Goal: Transaction & Acquisition: Purchase product/service

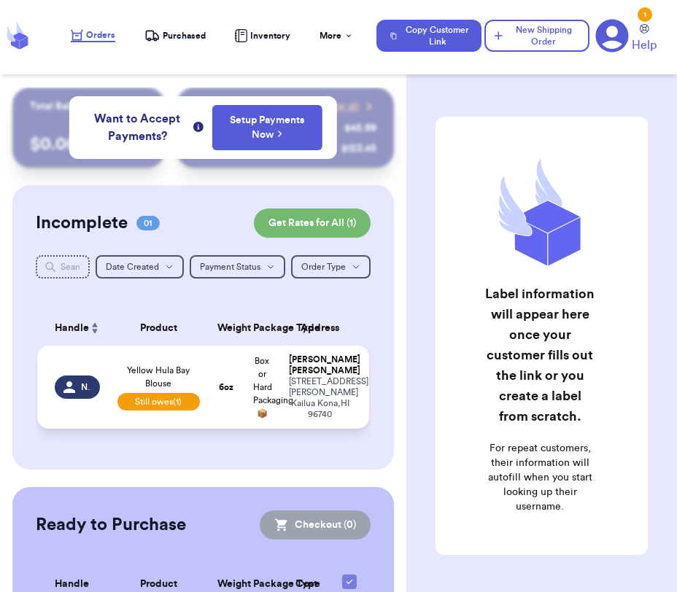
click at [227, 366] on td "6 oz" at bounding box center [227, 387] width 36 height 83
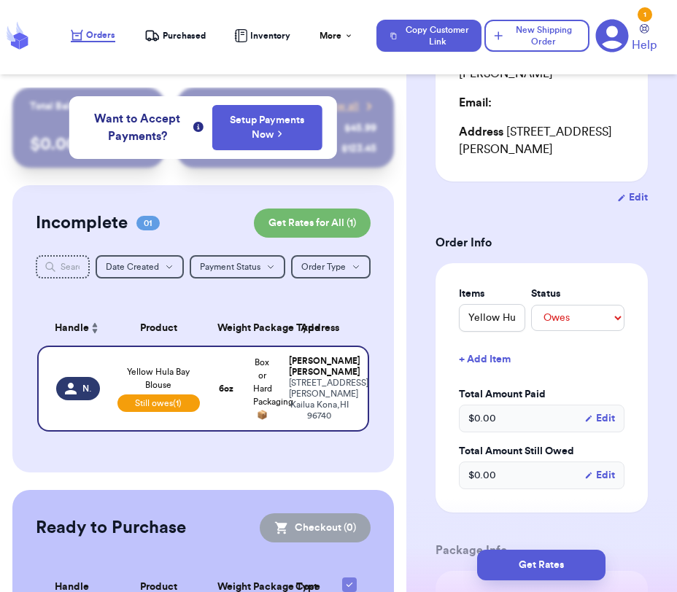
scroll to position [245, 0]
click at [574, 305] on select "-- Paid Owes" at bounding box center [577, 317] width 93 height 26
select select "paid"
click at [531, 304] on select "-- Paid Owes" at bounding box center [577, 317] width 93 height 26
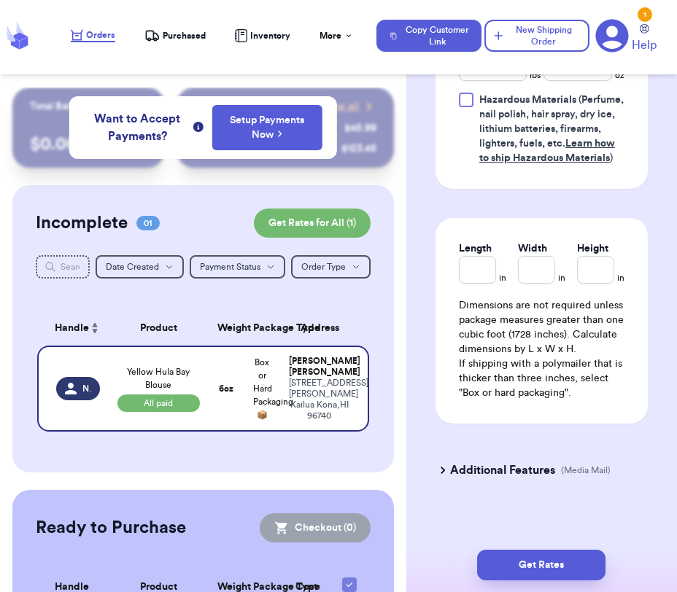
scroll to position [946, 0]
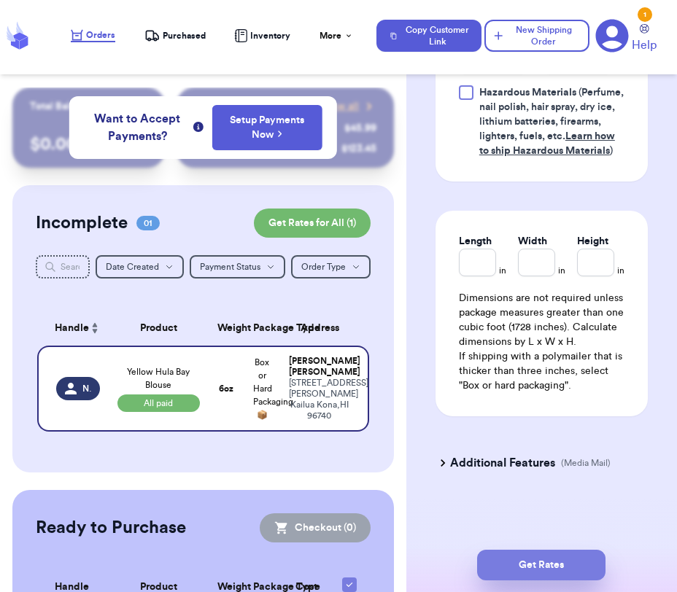
click at [535, 565] on button "Get Rates" at bounding box center [541, 565] width 128 height 31
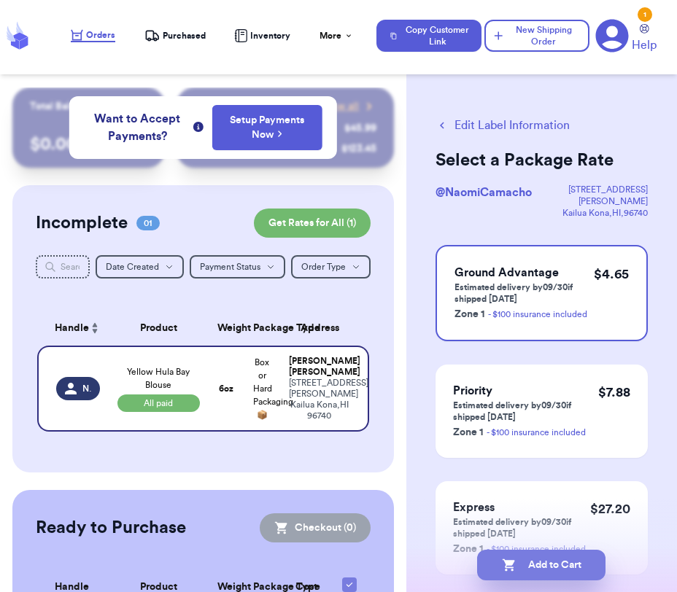
click at [519, 573] on button "Add to Cart" at bounding box center [541, 565] width 128 height 31
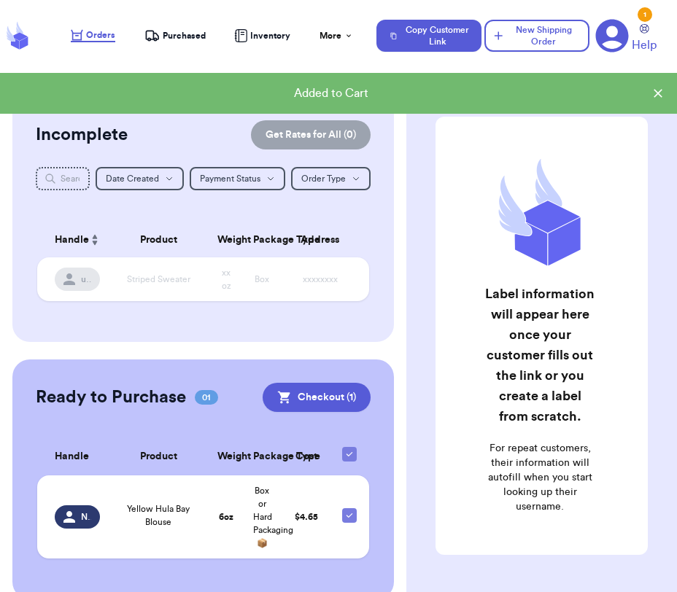
scroll to position [112, 0]
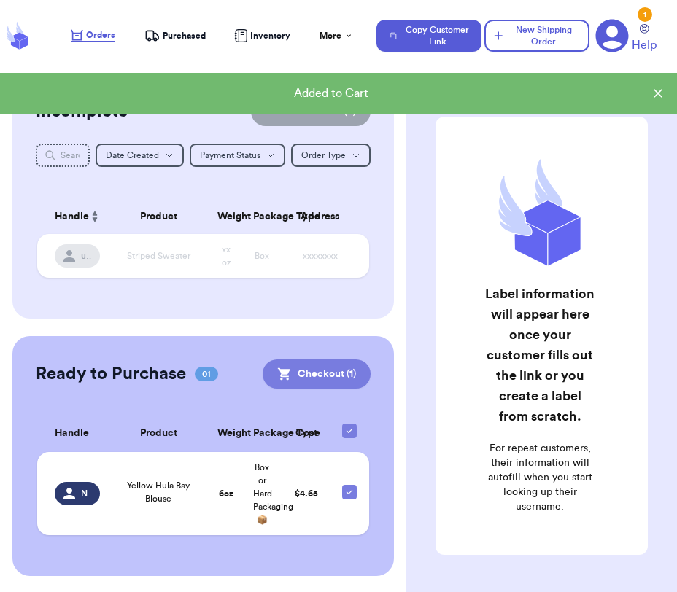
click at [294, 377] on button "Checkout ( 1 )" at bounding box center [317, 374] width 108 height 29
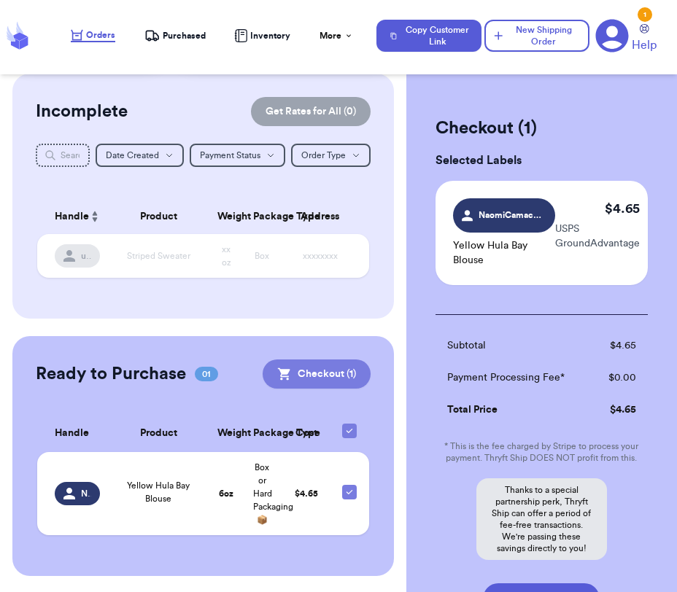
click at [326, 379] on button "Checkout ( 1 )" at bounding box center [317, 374] width 108 height 29
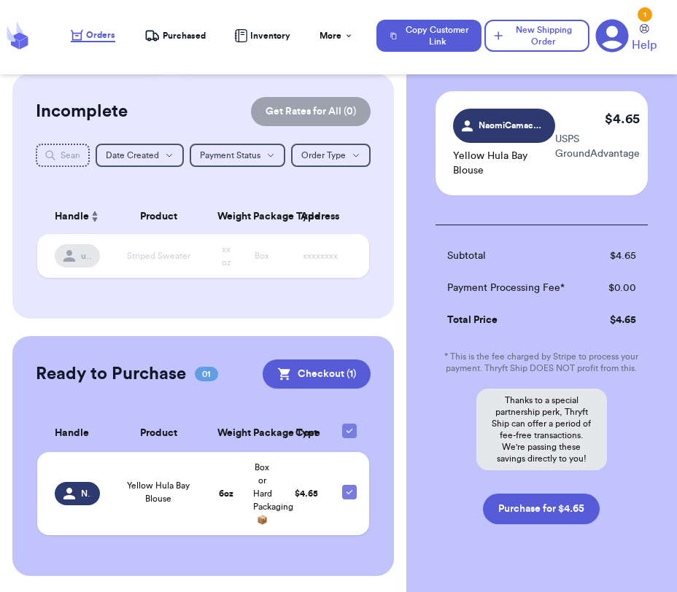
scroll to position [124, 0]
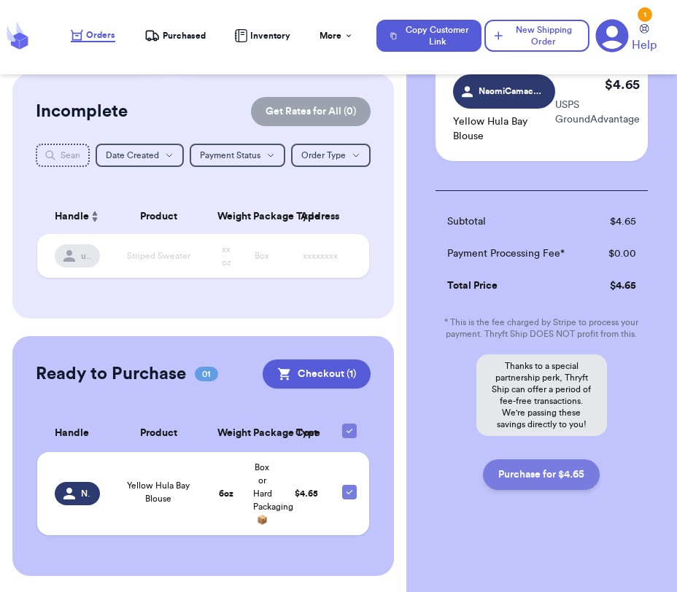
click at [552, 470] on button "Purchase for $4.65" at bounding box center [541, 475] width 117 height 31
checkbox input "false"
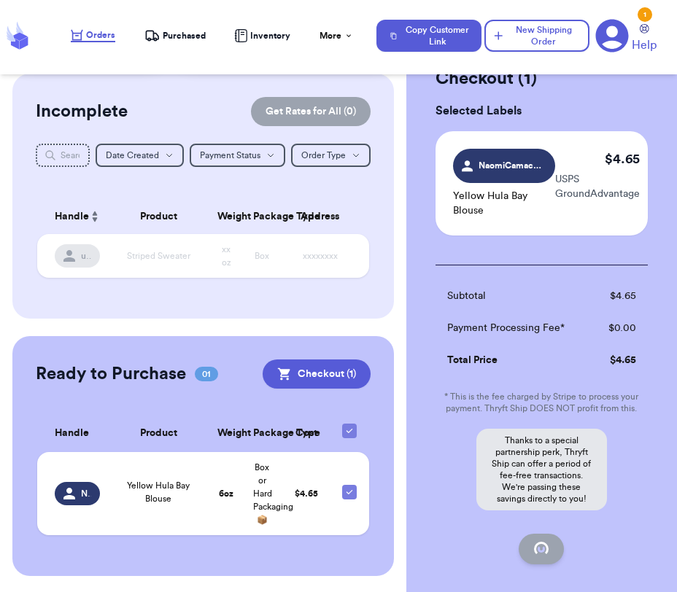
checkbox input "true"
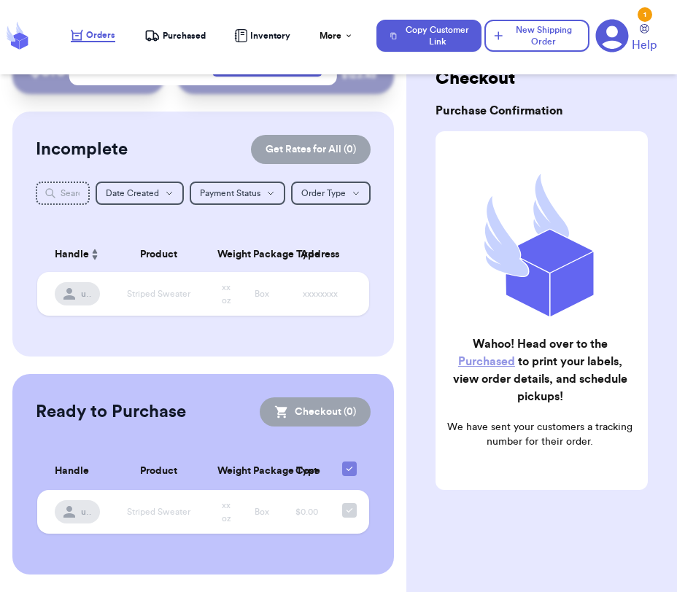
scroll to position [72, 0]
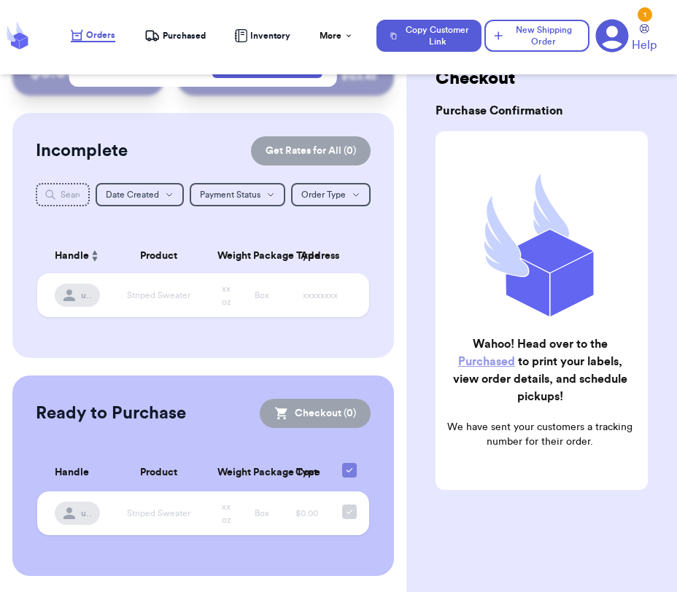
click at [493, 360] on link "Purchased" at bounding box center [486, 362] width 57 height 12
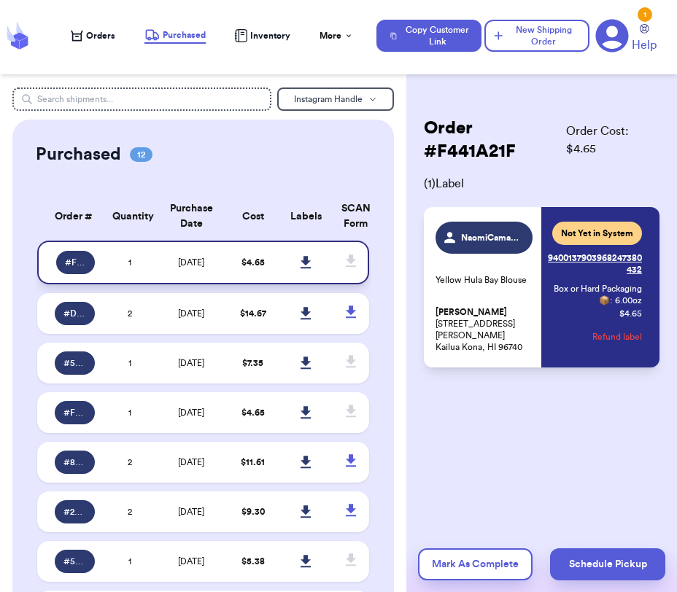
click at [310, 267] on icon at bounding box center [306, 262] width 11 height 13
